Goal: Register for event/course: Sign up to attend an event or enroll in a course

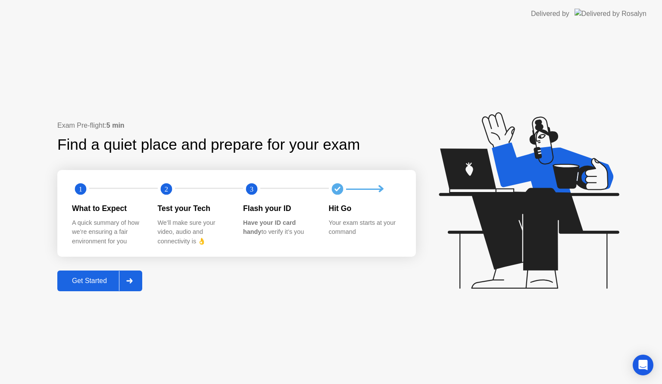
click at [108, 278] on div "Get Started" at bounding box center [89, 281] width 59 height 8
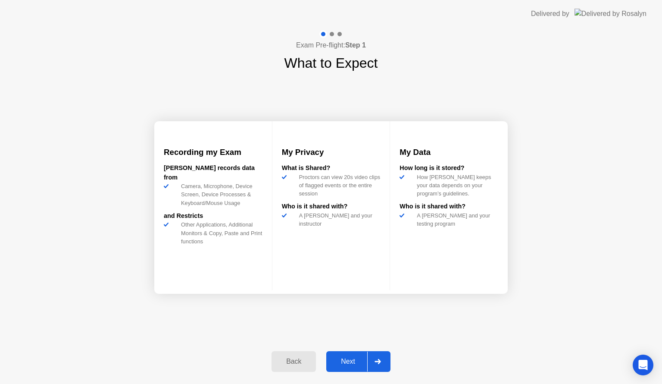
click at [339, 361] on div "Next" at bounding box center [348, 361] width 38 height 8
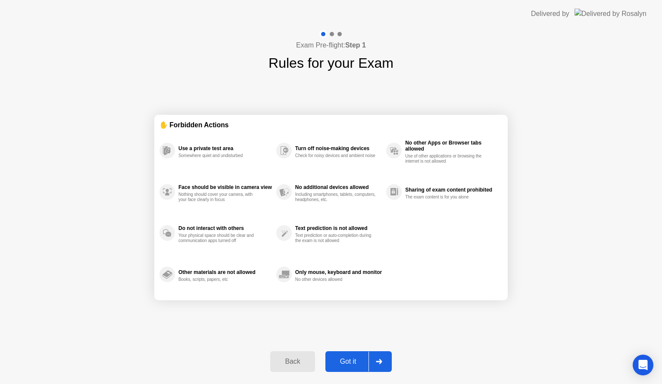
click at [339, 361] on div "Got it" at bounding box center [348, 361] width 41 height 8
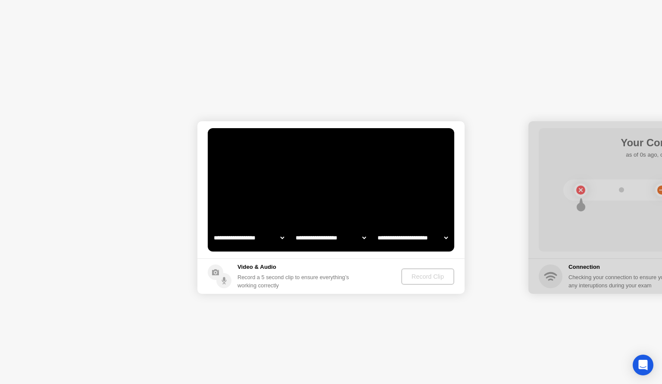
select select "**********"
select select "*******"
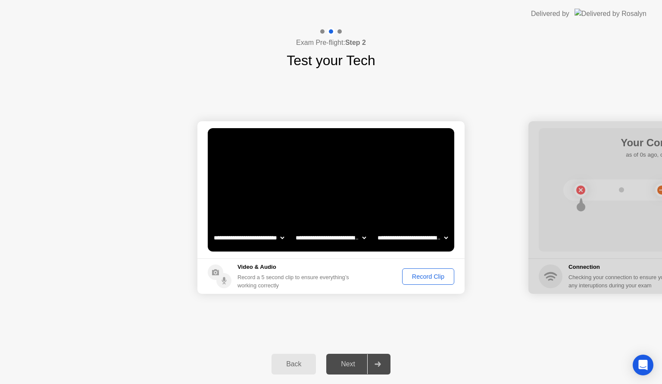
click at [428, 276] on div "Record Clip" at bounding box center [428, 276] width 46 height 7
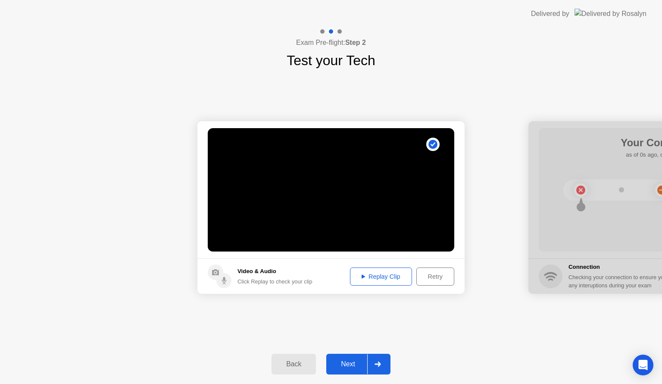
click at [395, 274] on div "Replay Clip" at bounding box center [381, 276] width 56 height 7
click at [352, 356] on button "Next" at bounding box center [358, 363] width 64 height 21
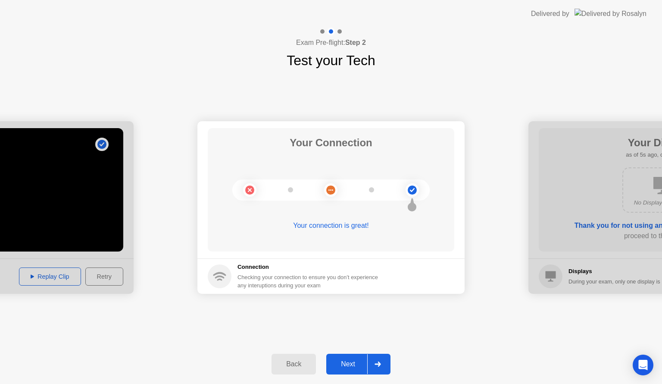
click at [387, 368] on div at bounding box center [377, 364] width 21 height 20
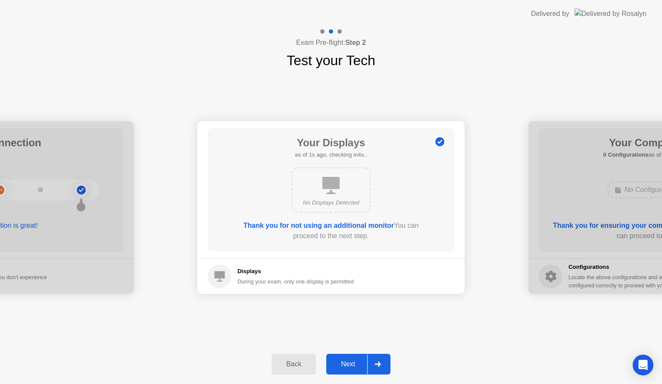
click at [387, 368] on div at bounding box center [377, 364] width 21 height 20
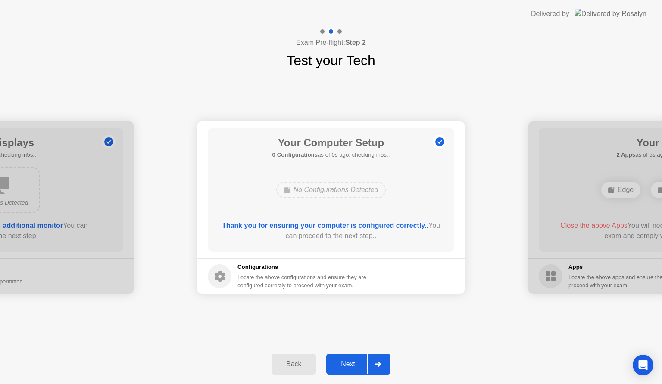
click at [387, 368] on div at bounding box center [377, 364] width 21 height 20
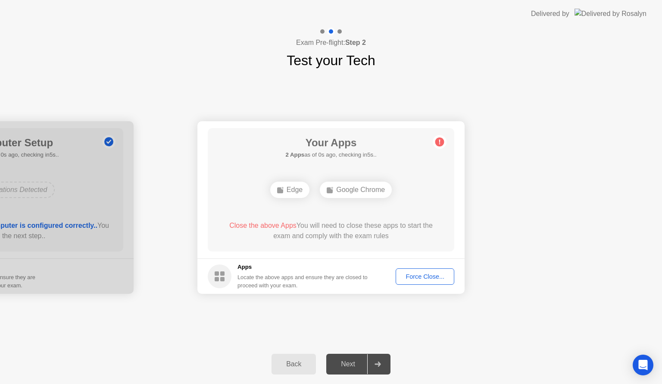
click at [426, 278] on div "Force Close..." at bounding box center [425, 276] width 53 height 7
click at [412, 277] on div "Force Close..." at bounding box center [425, 276] width 53 height 7
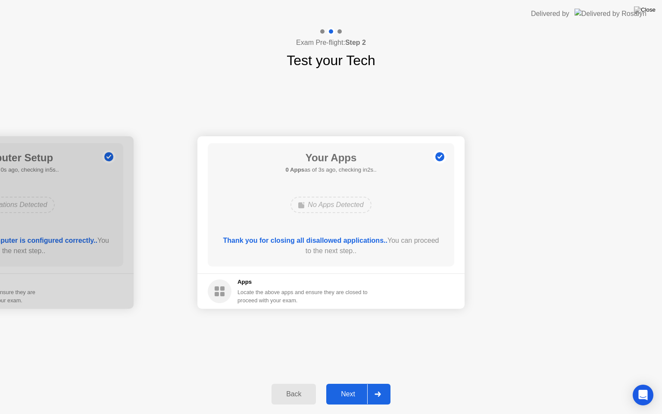
click at [378, 383] on div at bounding box center [377, 394] width 21 height 20
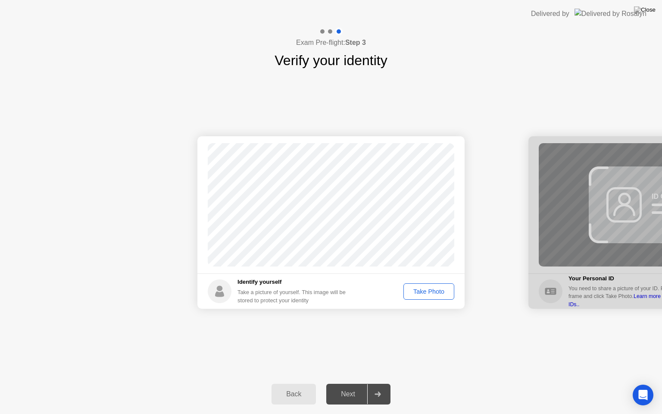
click at [423, 293] on div "Take Photo" at bounding box center [428, 291] width 45 height 7
click at [342, 383] on div "Next" at bounding box center [348, 394] width 38 height 8
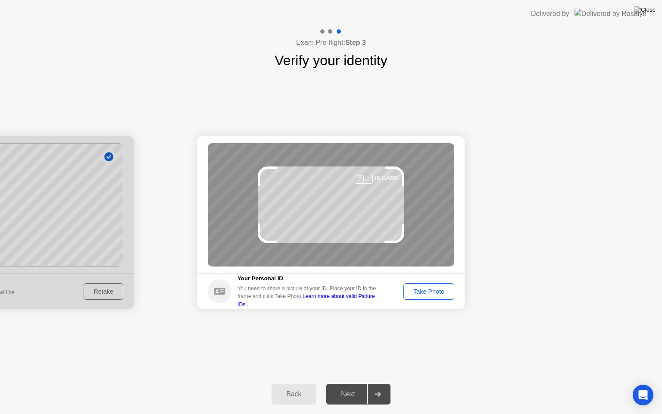
click at [436, 289] on div "Take Photo" at bounding box center [428, 291] width 45 height 7
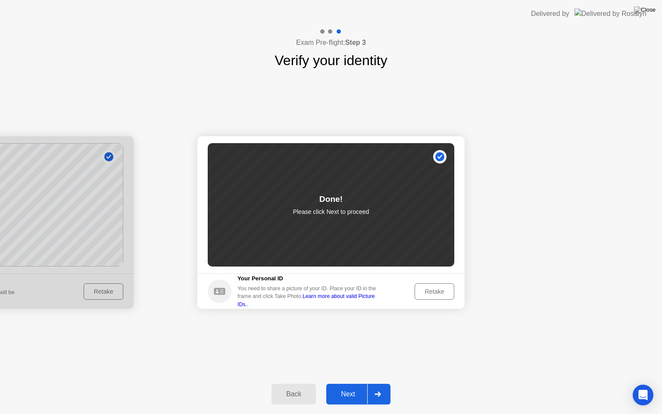
click at [377, 383] on div at bounding box center [377, 394] width 21 height 20
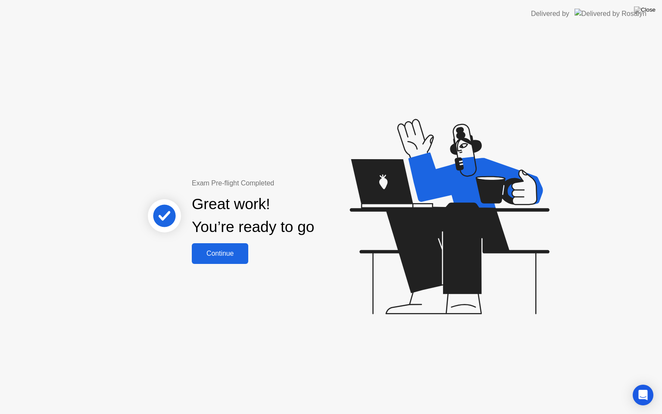
click at [231, 252] on div "Continue" at bounding box center [219, 254] width 51 height 8
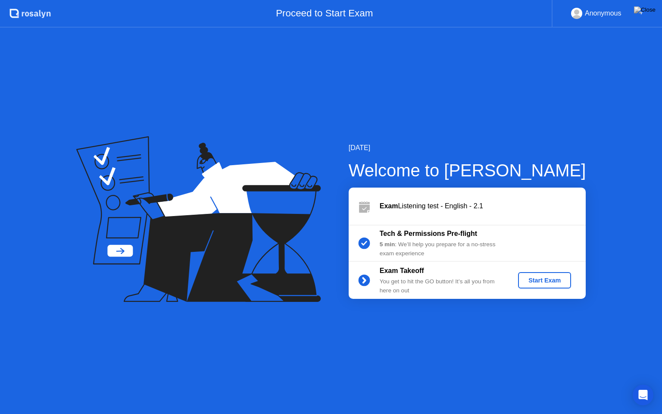
click at [555, 277] on div "Start Exam" at bounding box center [544, 280] width 46 height 7
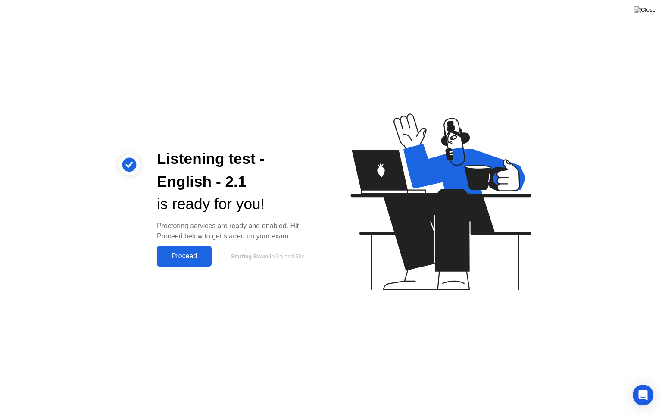
click at [194, 257] on div "Proceed" at bounding box center [184, 256] width 50 height 8
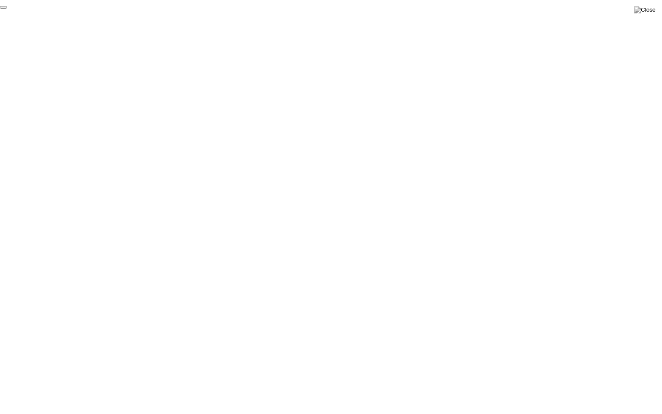
click div "End Proctoring Session"
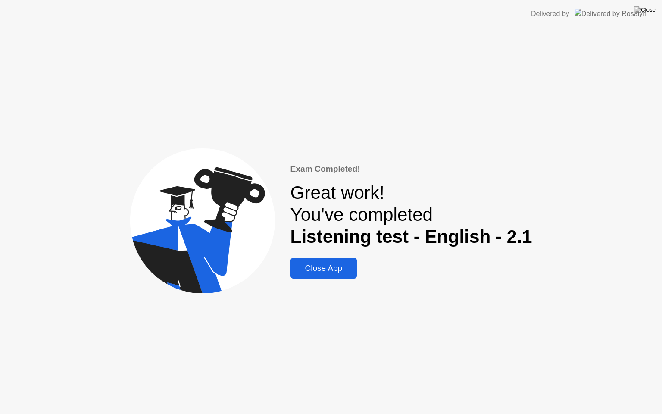
click at [334, 267] on div "Close App" at bounding box center [324, 267] width 62 height 9
